Goal: Task Accomplishment & Management: Complete application form

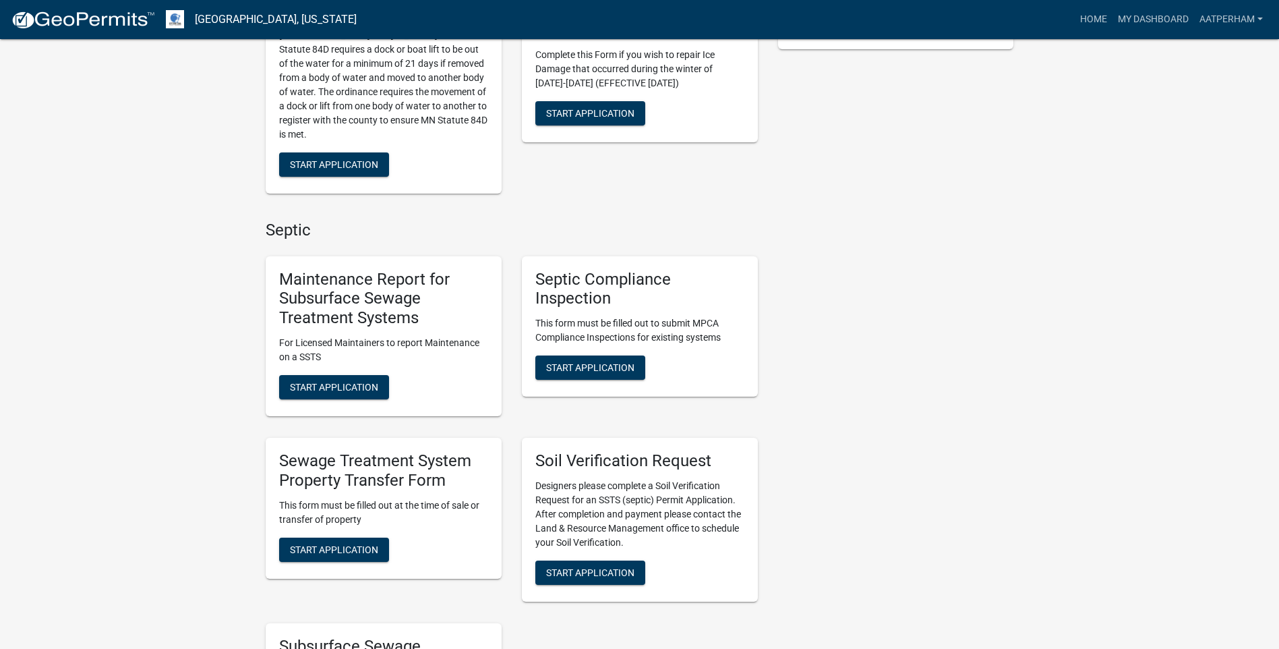
scroll to position [876, 0]
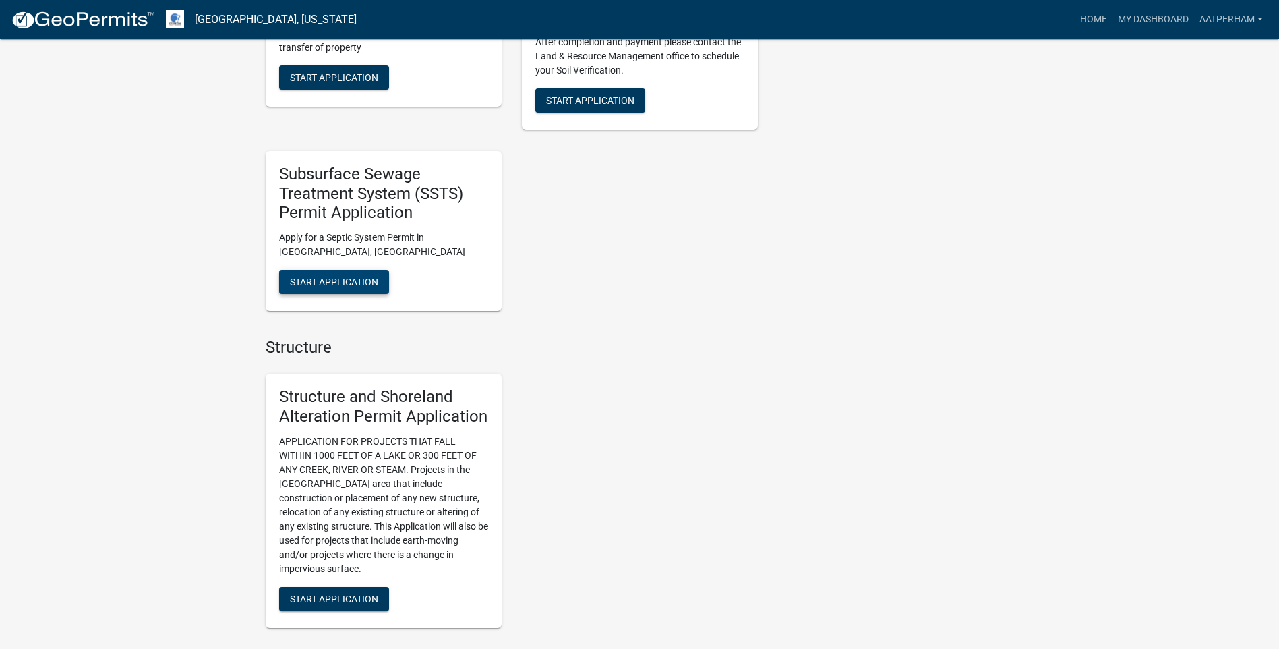
click at [374, 280] on span "Start Application" at bounding box center [334, 281] width 88 height 11
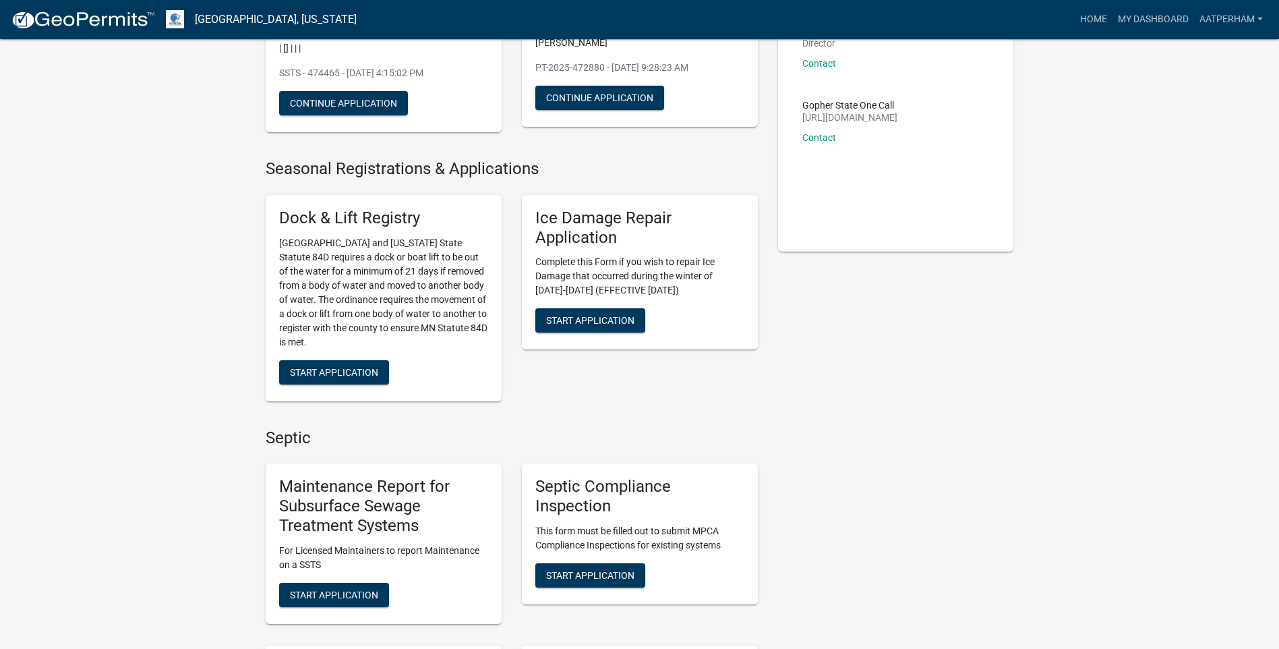
scroll to position [472, 0]
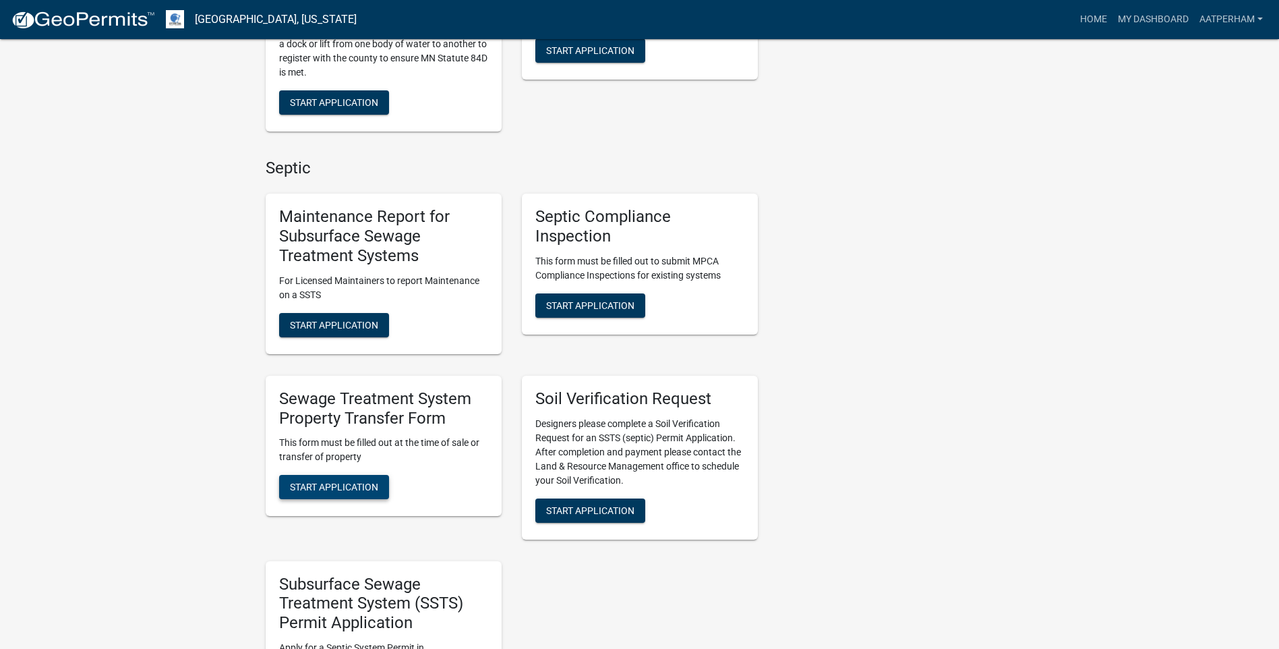
click at [356, 483] on span "Start Application" at bounding box center [334, 486] width 88 height 11
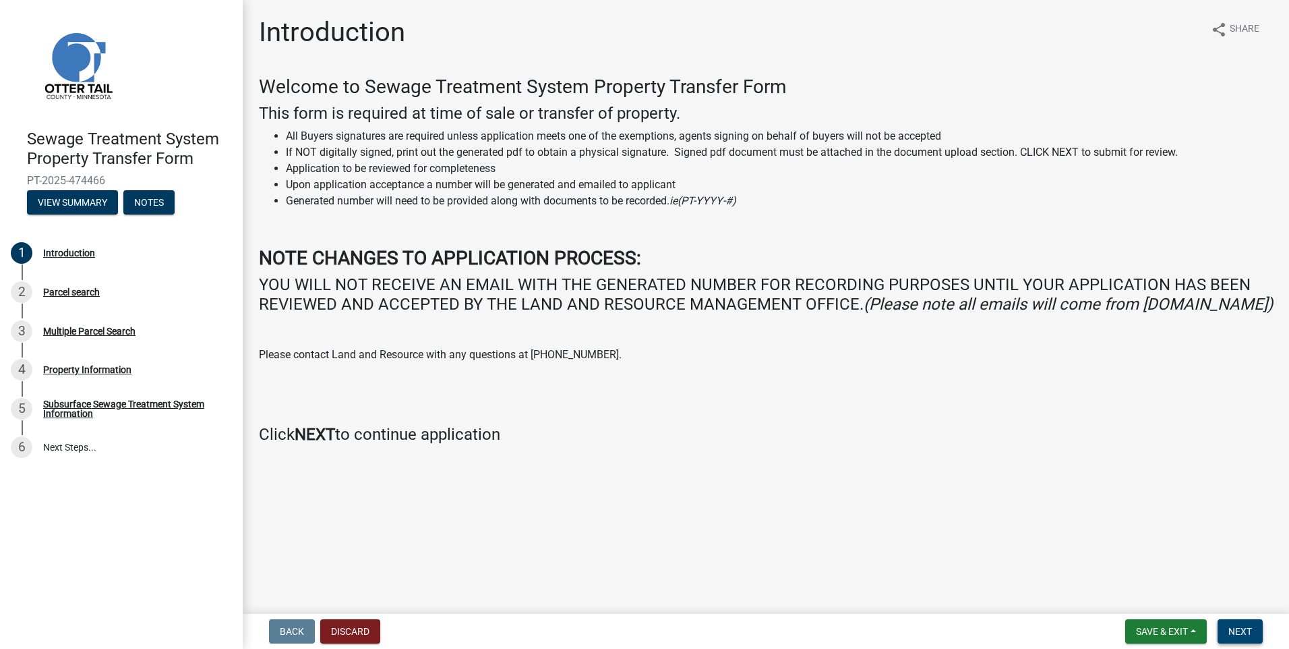
click at [1232, 638] on button "Next" at bounding box center [1240, 631] width 45 height 24
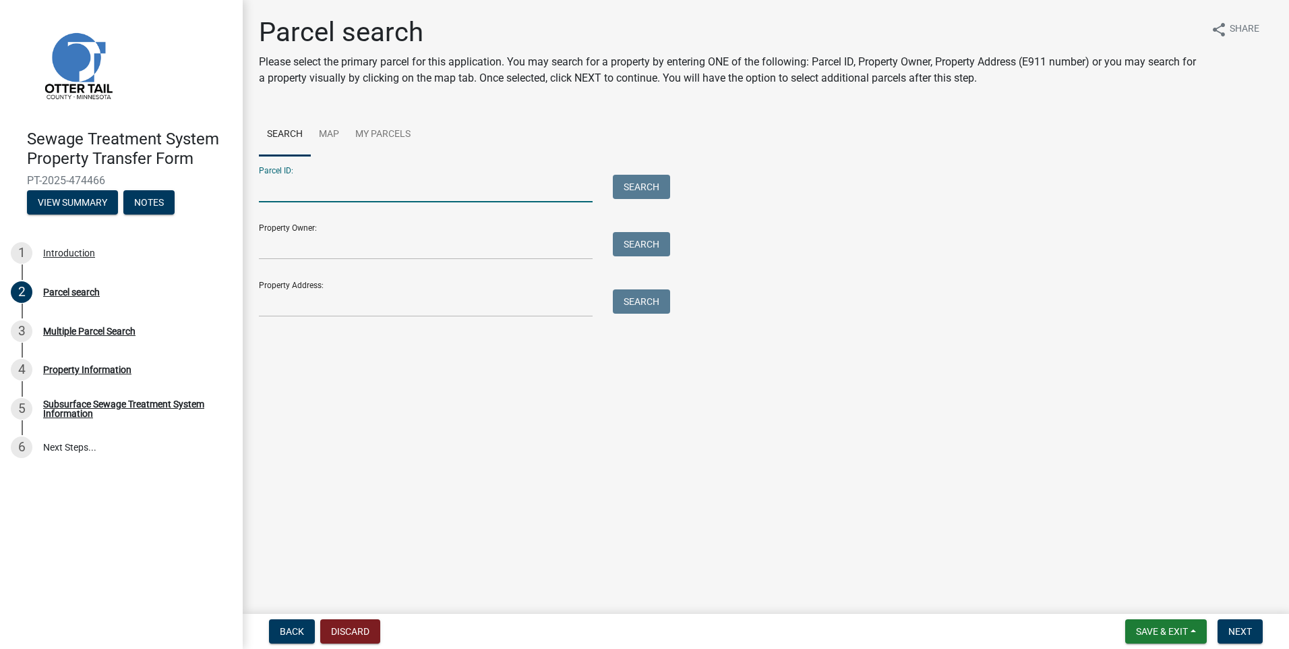
click at [344, 185] on input "Parcel ID:" at bounding box center [426, 189] width 334 height 28
type input "7"
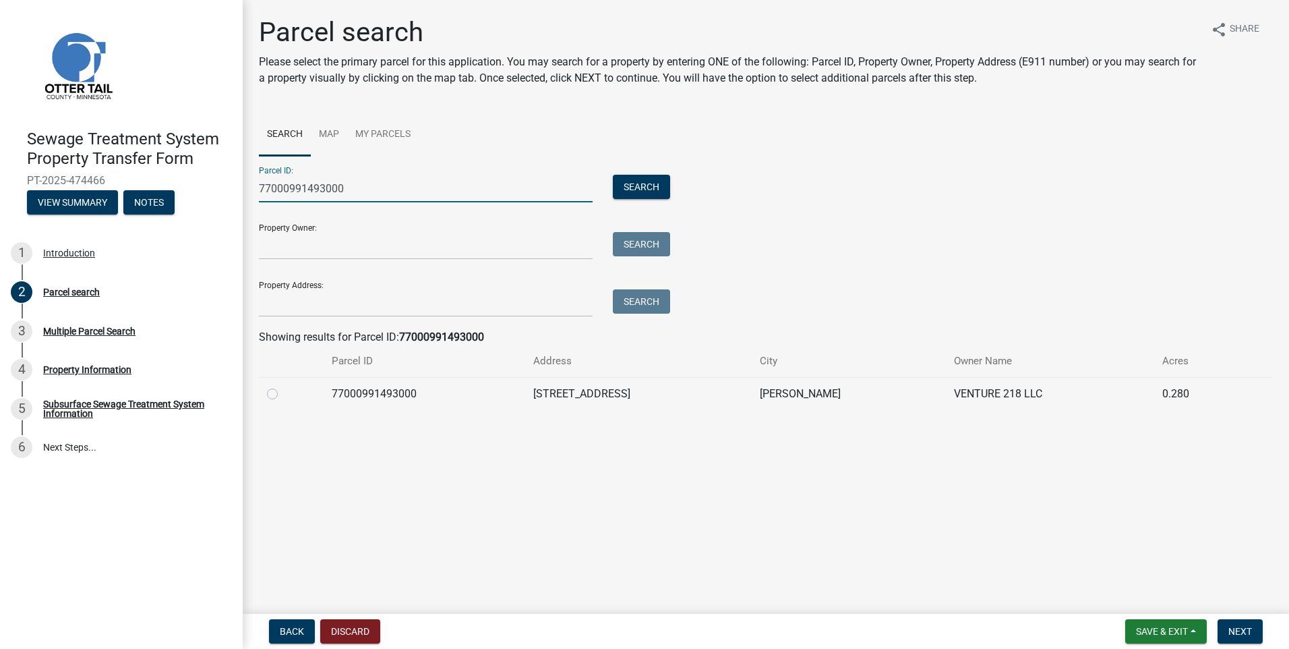
type input "77000991493000"
click at [283, 386] on label at bounding box center [283, 386] width 0 height 0
click at [283, 394] on input "radio" at bounding box center [287, 390] width 9 height 9
radio input "true"
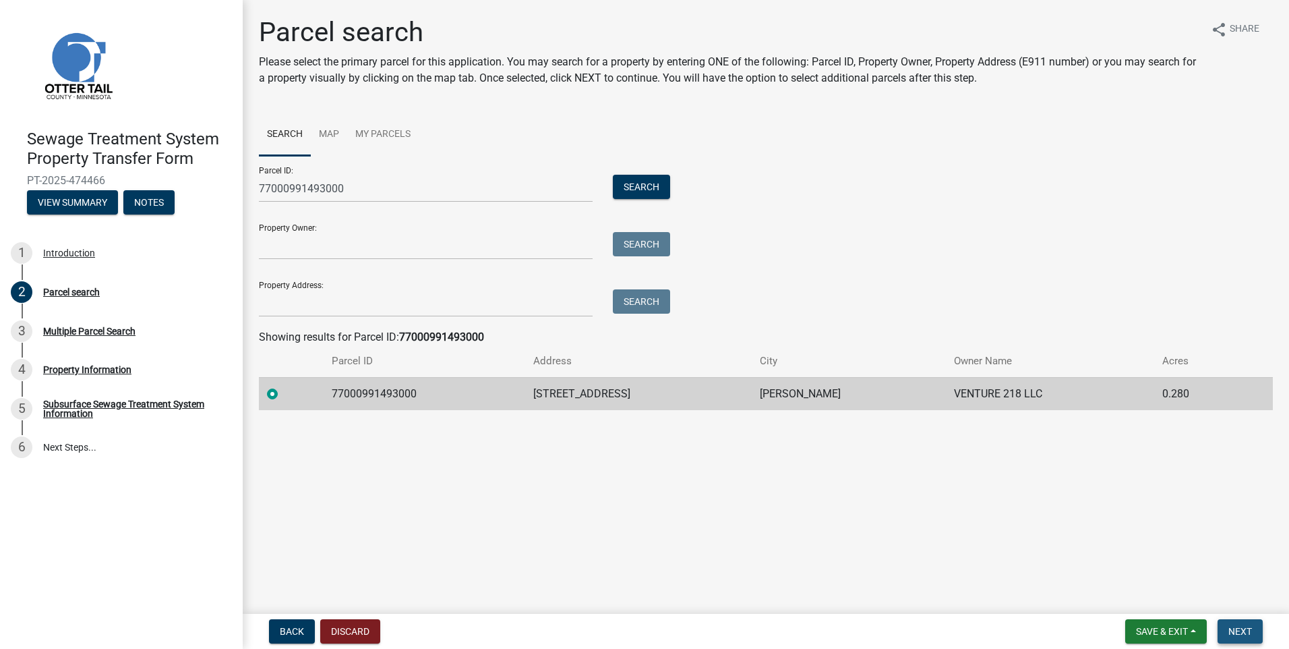
click at [1240, 632] on span "Next" at bounding box center [1240, 631] width 24 height 11
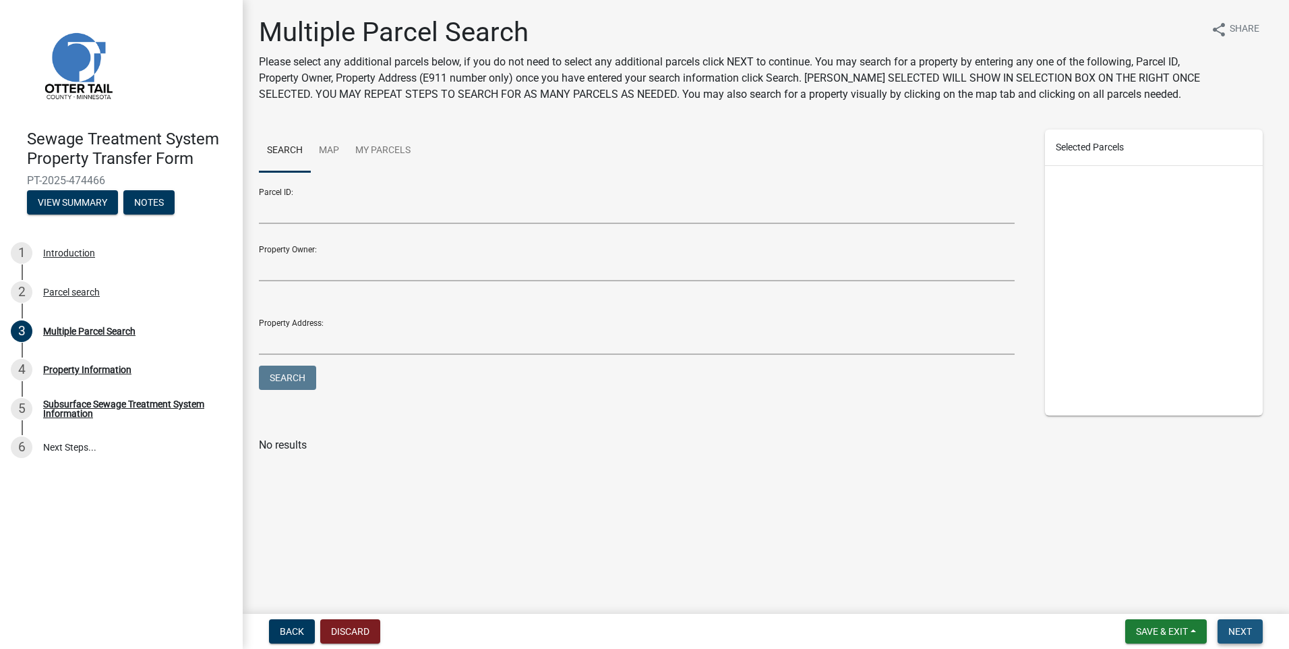
click at [1251, 633] on span "Next" at bounding box center [1240, 631] width 24 height 11
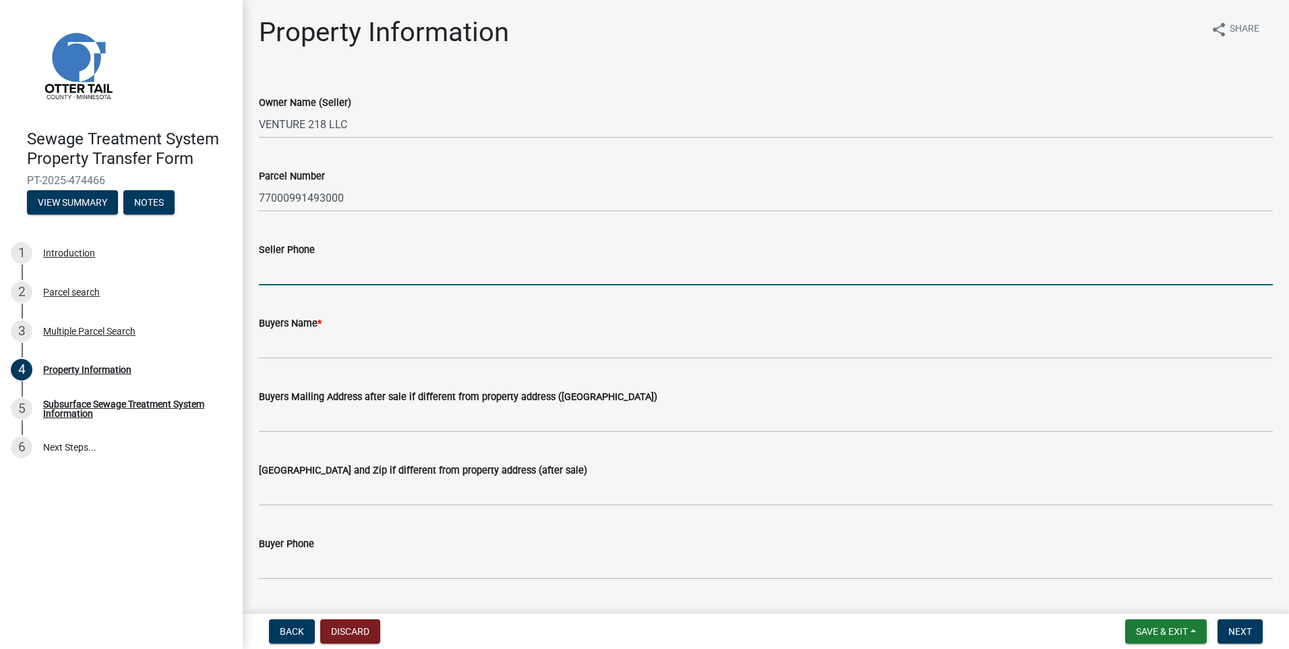
click at [289, 279] on input "Seller Phone" at bounding box center [766, 272] width 1014 height 28
type input "M"
type input "[PHONE_NUMBER]"
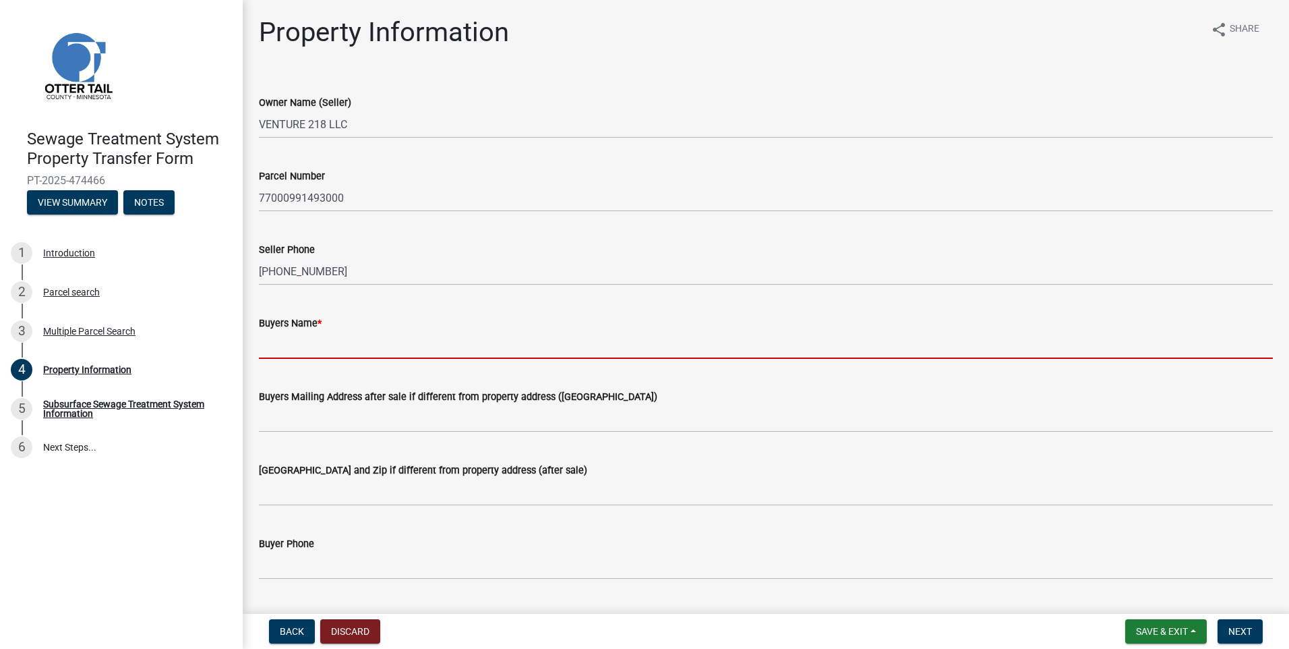
click at [289, 345] on input "Buyers Name *" at bounding box center [766, 345] width 1014 height 28
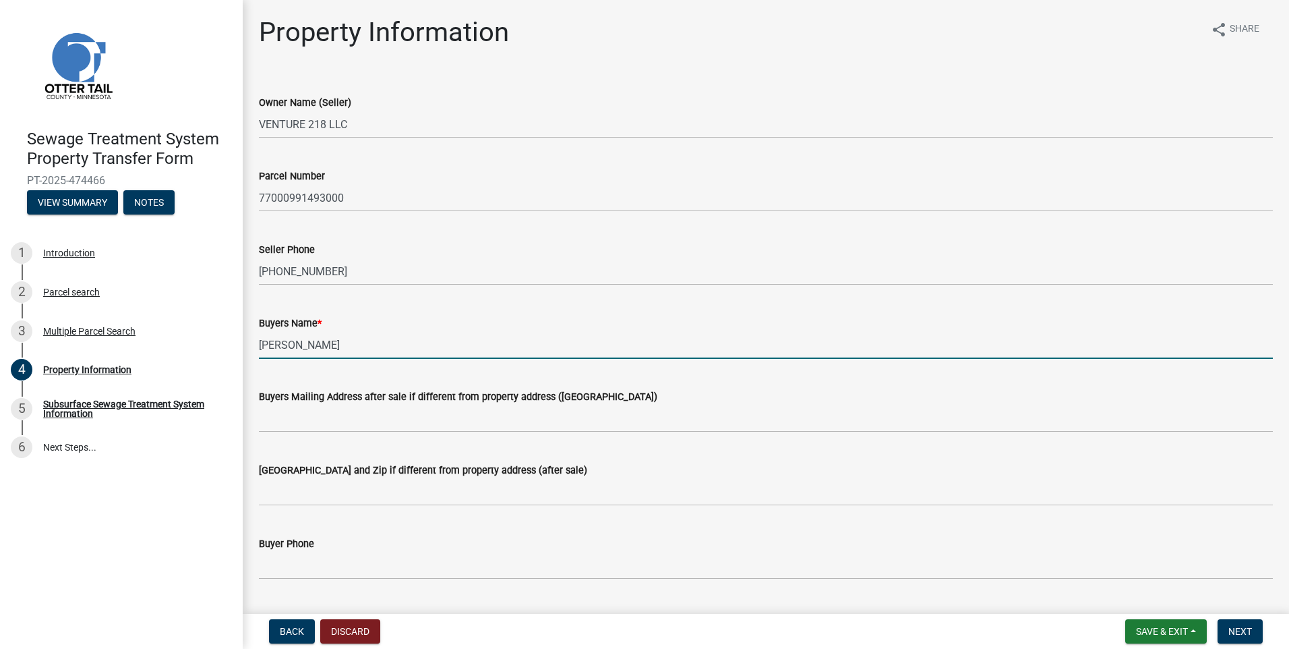
type input "[PERSON_NAME]"
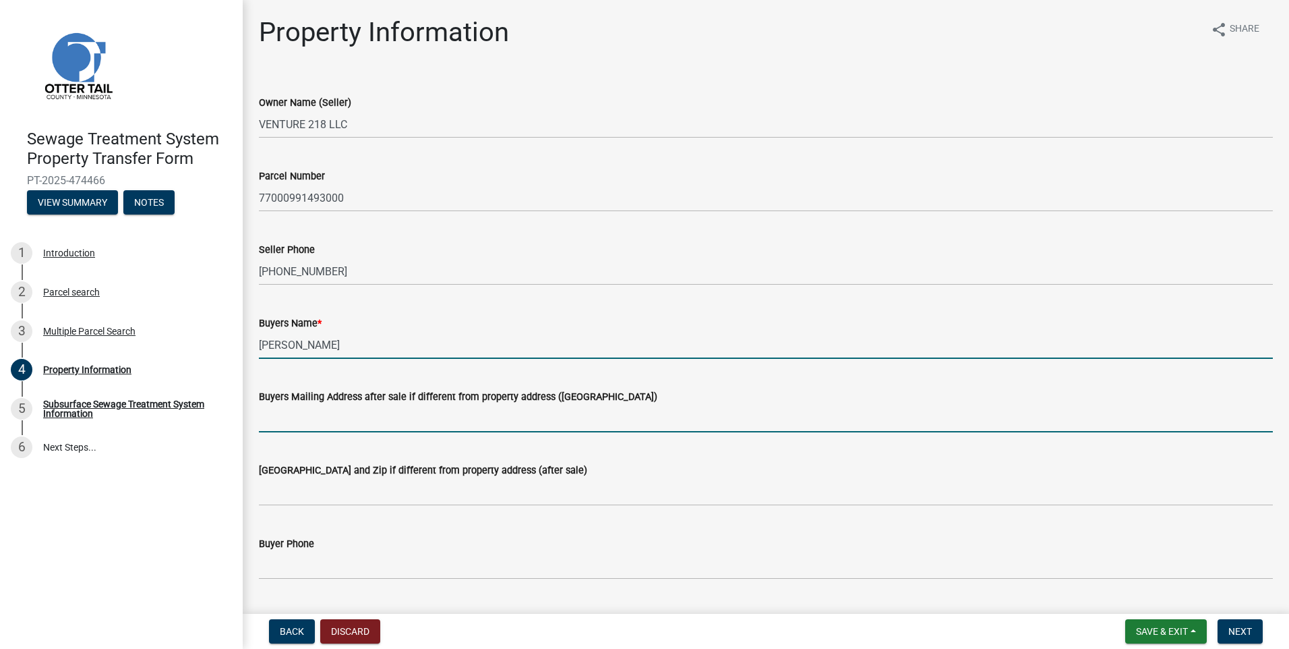
click at [273, 417] on input "Buyers Mailing Address after sale if different from property address ([GEOGRAPH…" at bounding box center [766, 419] width 1014 height 28
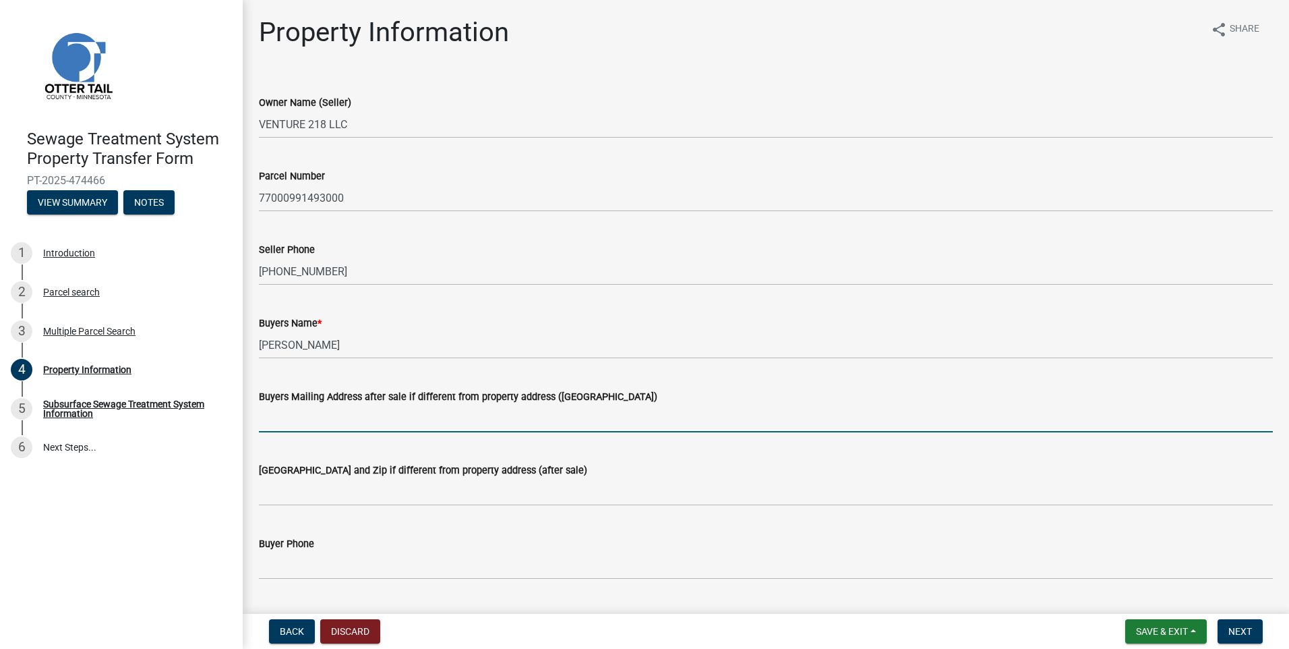
scroll to position [202, 0]
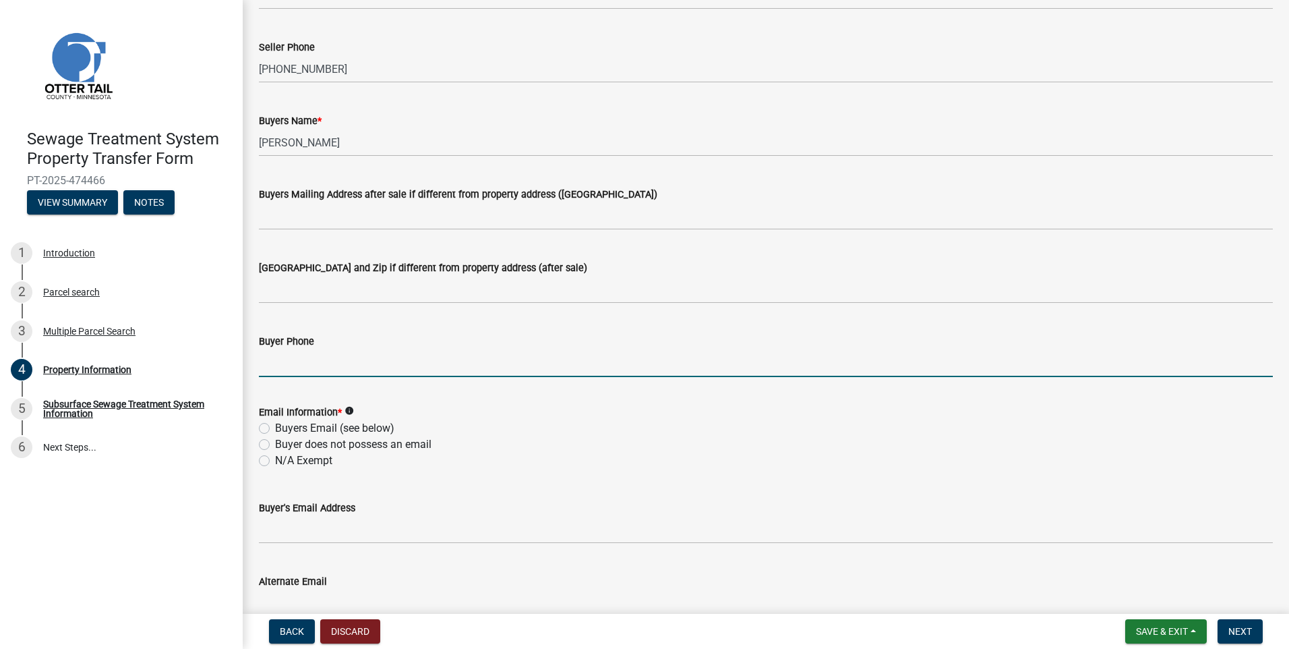
click at [338, 355] on input "Buyer Phone" at bounding box center [766, 363] width 1014 height 28
type input "[PHONE_NUMBER]"
click at [275, 427] on label "Buyers Email (see below)" at bounding box center [334, 428] width 119 height 16
click at [275, 427] on input "Buyers Email (see below)" at bounding box center [279, 424] width 9 height 9
radio input "true"
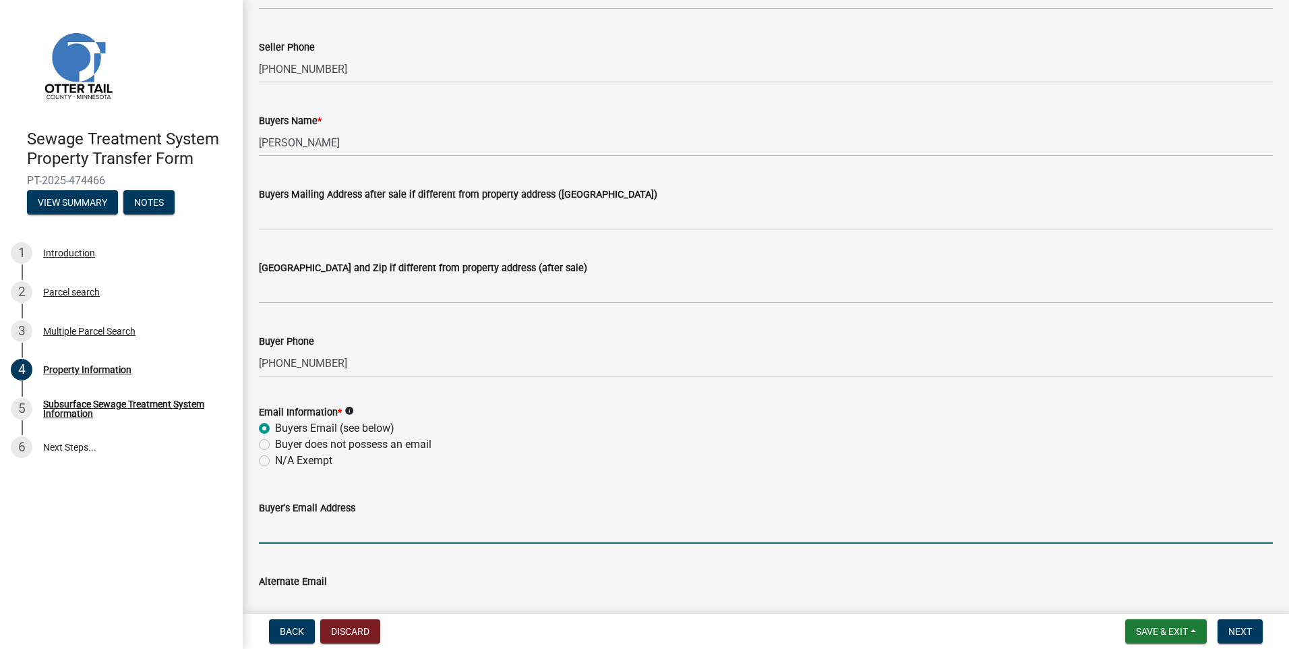
click at [285, 527] on input "Buyer's Email Address" at bounding box center [766, 530] width 1014 height 28
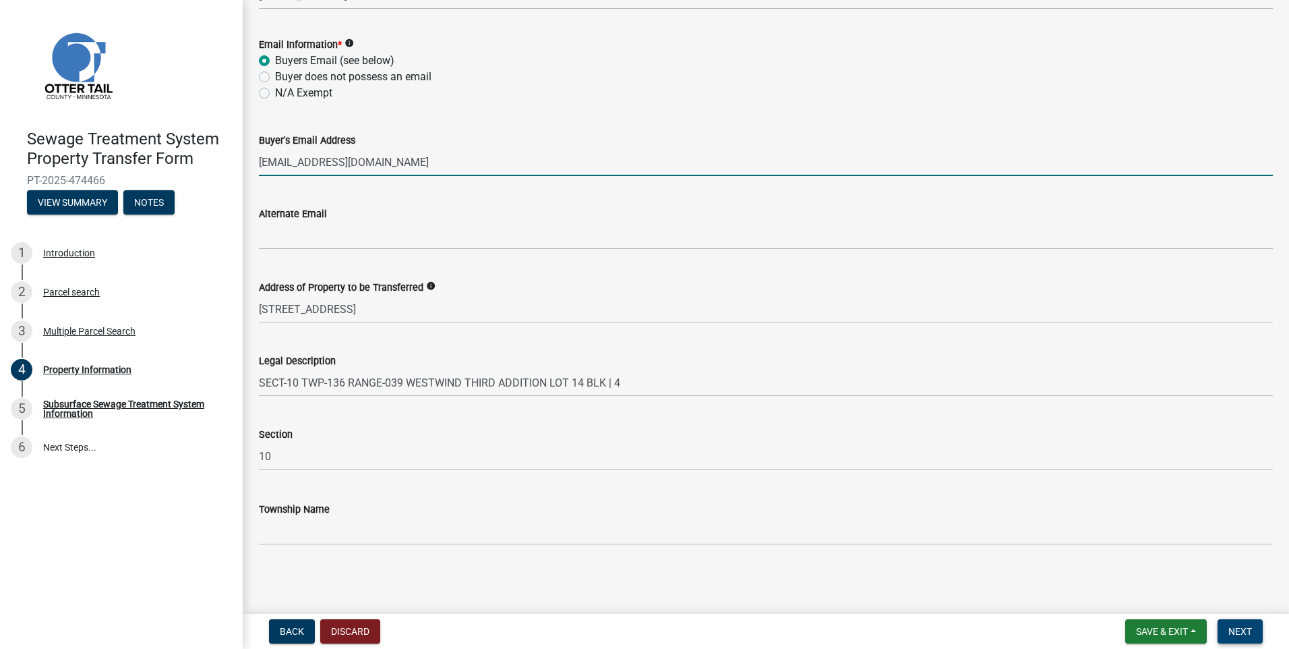
type input "[EMAIL_ADDRESS][DOMAIN_NAME]"
click at [1241, 624] on button "Next" at bounding box center [1240, 631] width 45 height 24
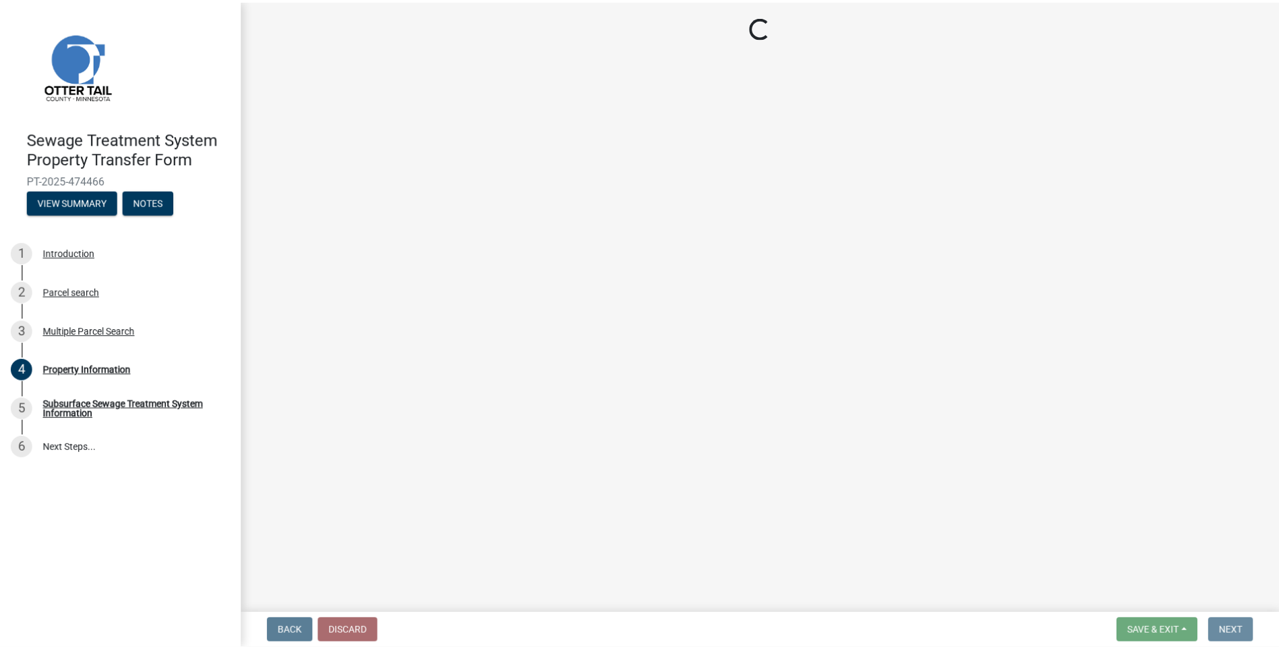
scroll to position [0, 0]
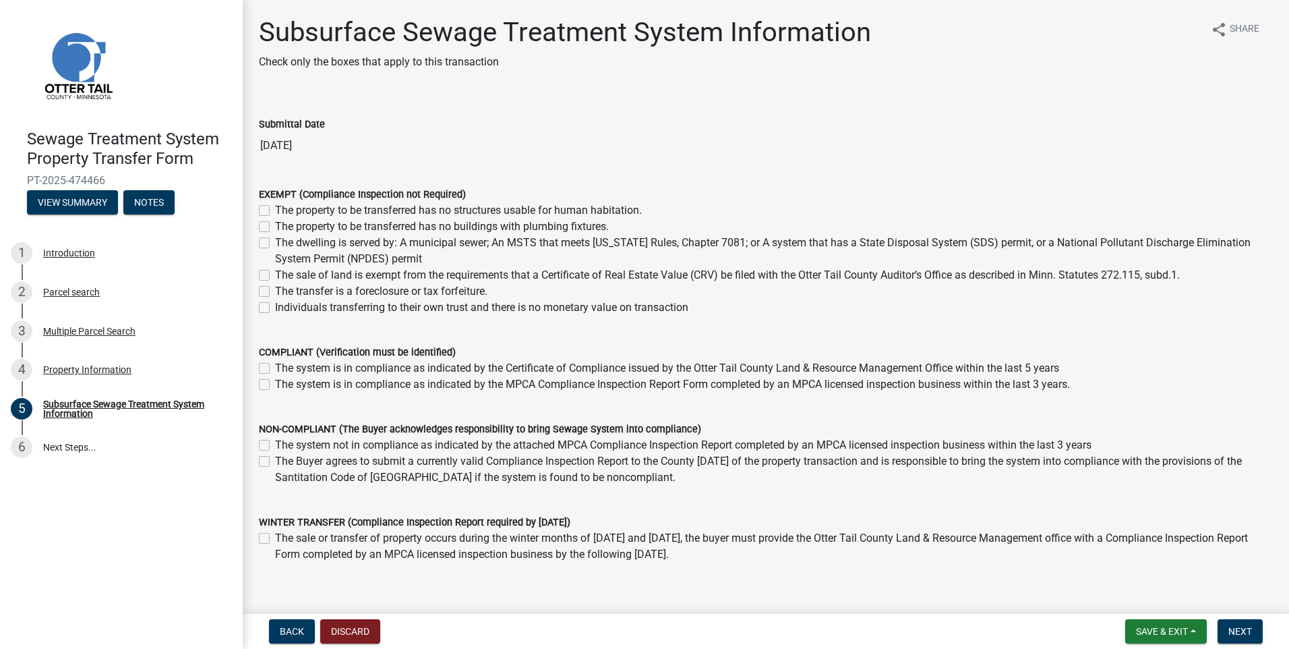
click at [275, 239] on label "The dwelling is served by: A municipal sewer; An MSTS that meets [US_STATE] Rul…" at bounding box center [774, 251] width 998 height 32
click at [275, 239] on input "The dwelling is served by: A municipal sewer; An MSTS that meets [US_STATE] Rul…" at bounding box center [279, 239] width 9 height 9
checkbox input "true"
checkbox input "false"
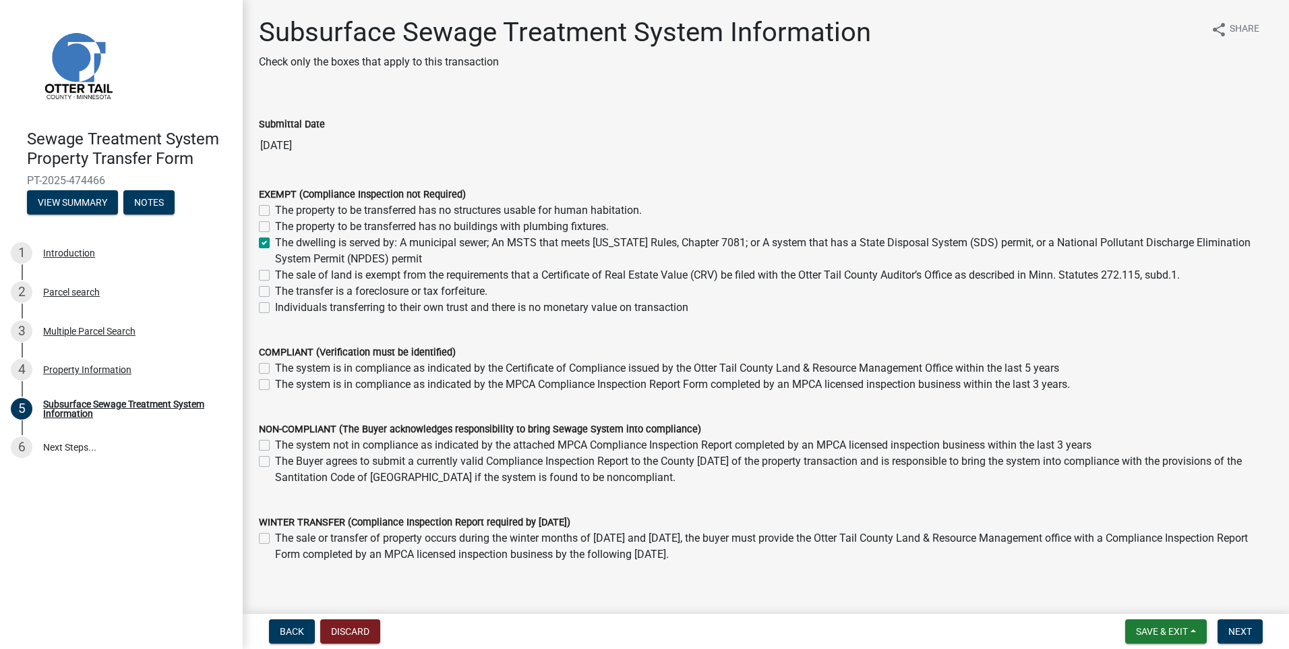
checkbox input "true"
checkbox input "false"
click at [1244, 628] on span "Next" at bounding box center [1240, 631] width 24 height 11
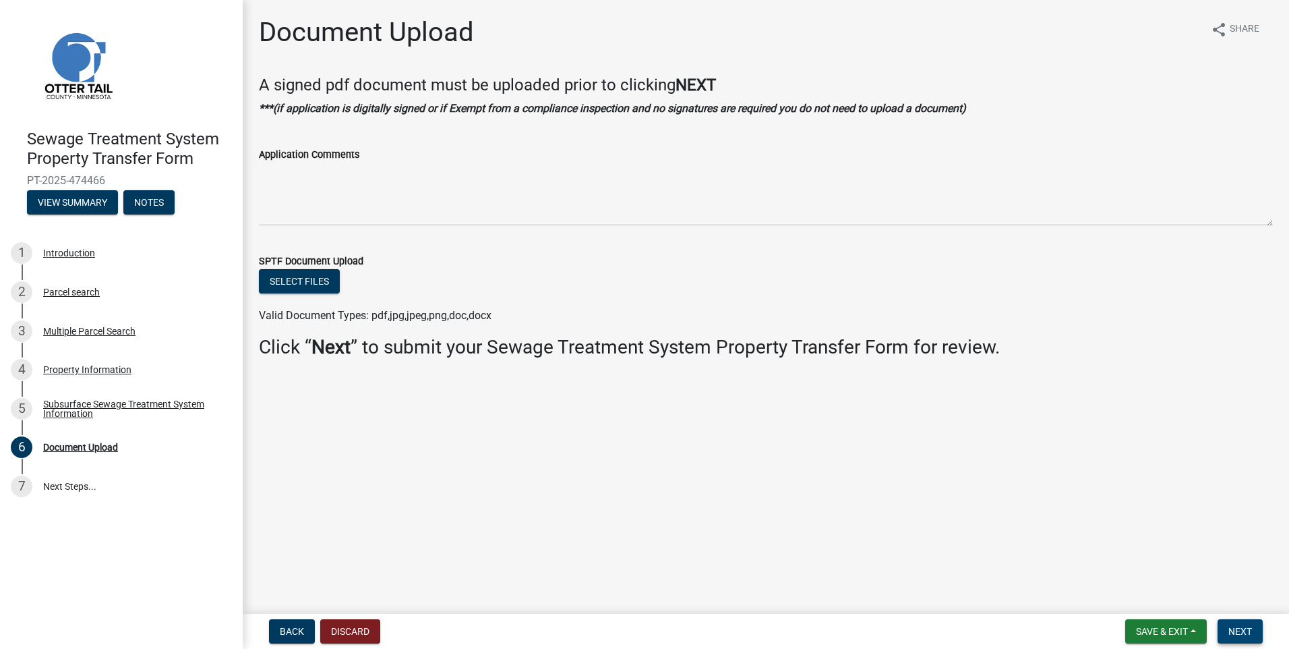
click at [1243, 630] on span "Next" at bounding box center [1240, 631] width 24 height 11
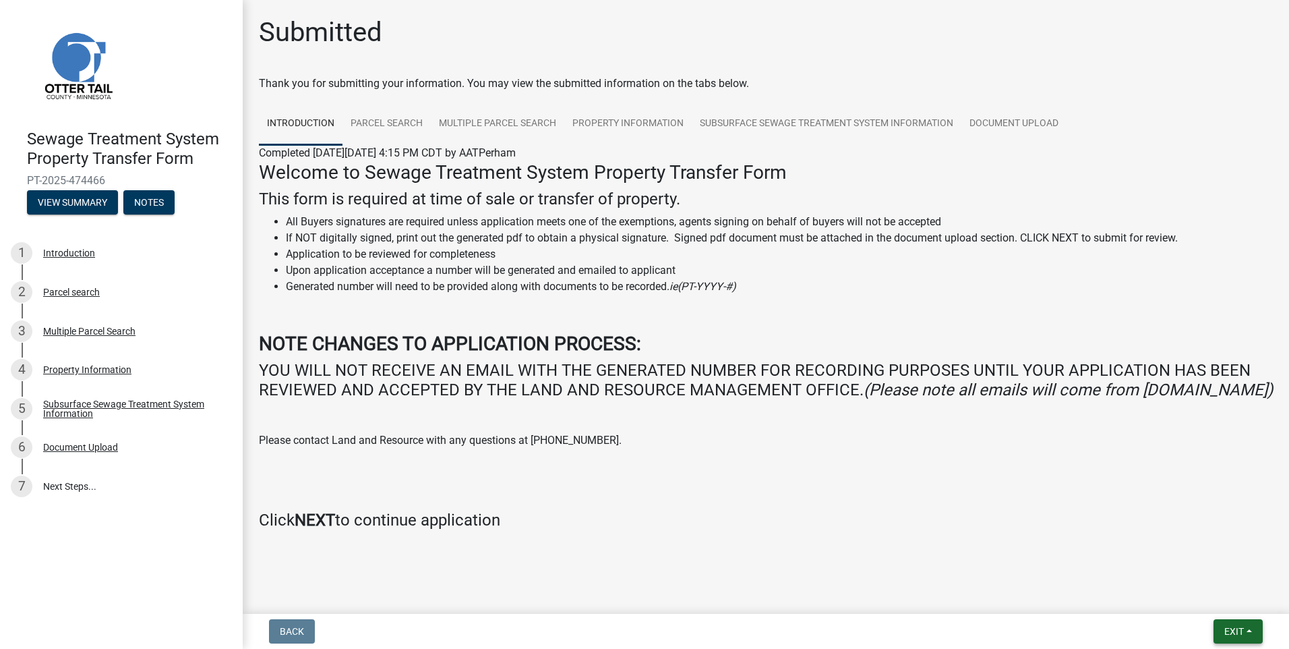
click at [1247, 629] on button "Exit" at bounding box center [1238, 631] width 49 height 24
click at [1212, 597] on button "Save & Exit" at bounding box center [1209, 596] width 108 height 32
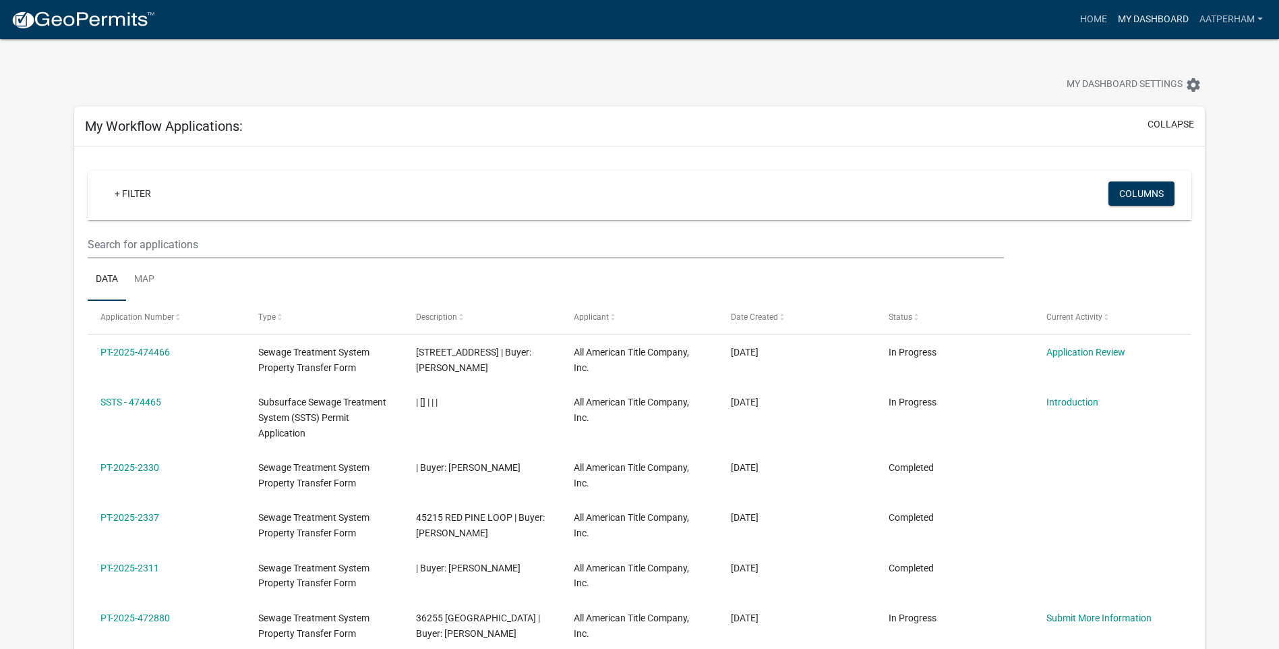
click at [1158, 22] on link "My Dashboard" at bounding box center [1153, 20] width 82 height 26
click at [1081, 17] on link "Home" at bounding box center [1094, 20] width 38 height 26
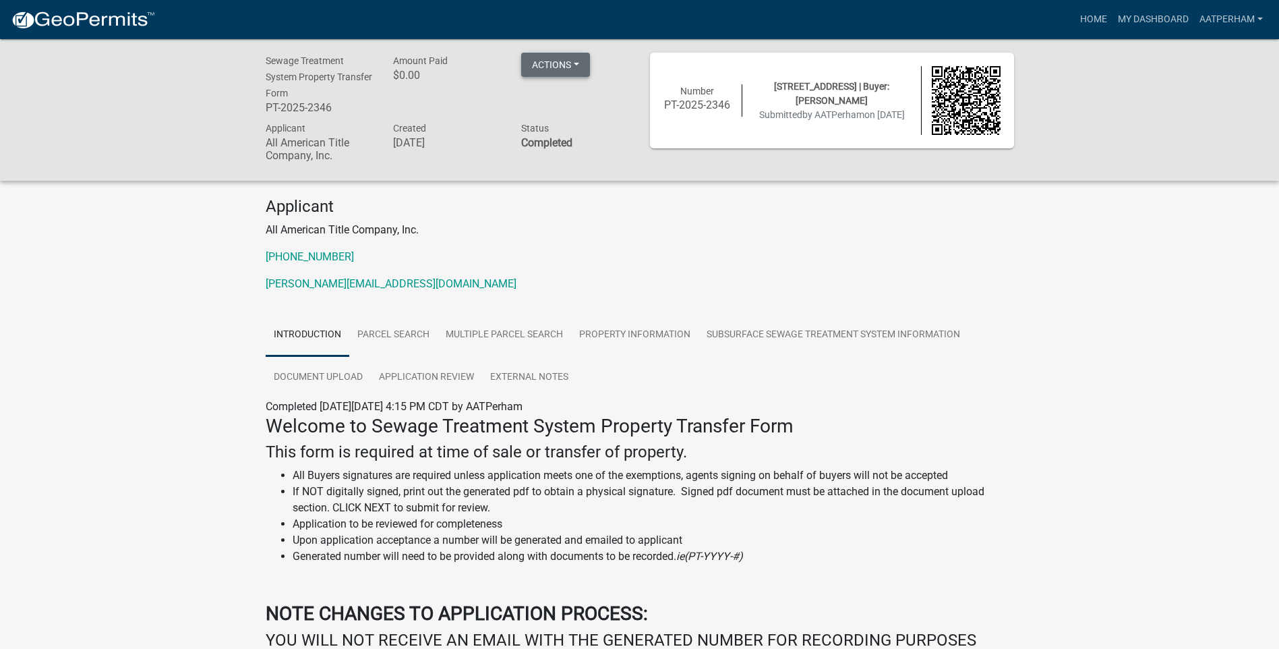
click at [570, 61] on button "Actions" at bounding box center [555, 65] width 69 height 24
click at [586, 115] on link "Printer Friendly" at bounding box center [575, 100] width 108 height 32
